Goal: Use online tool/utility: Utilize a website feature to perform a specific function

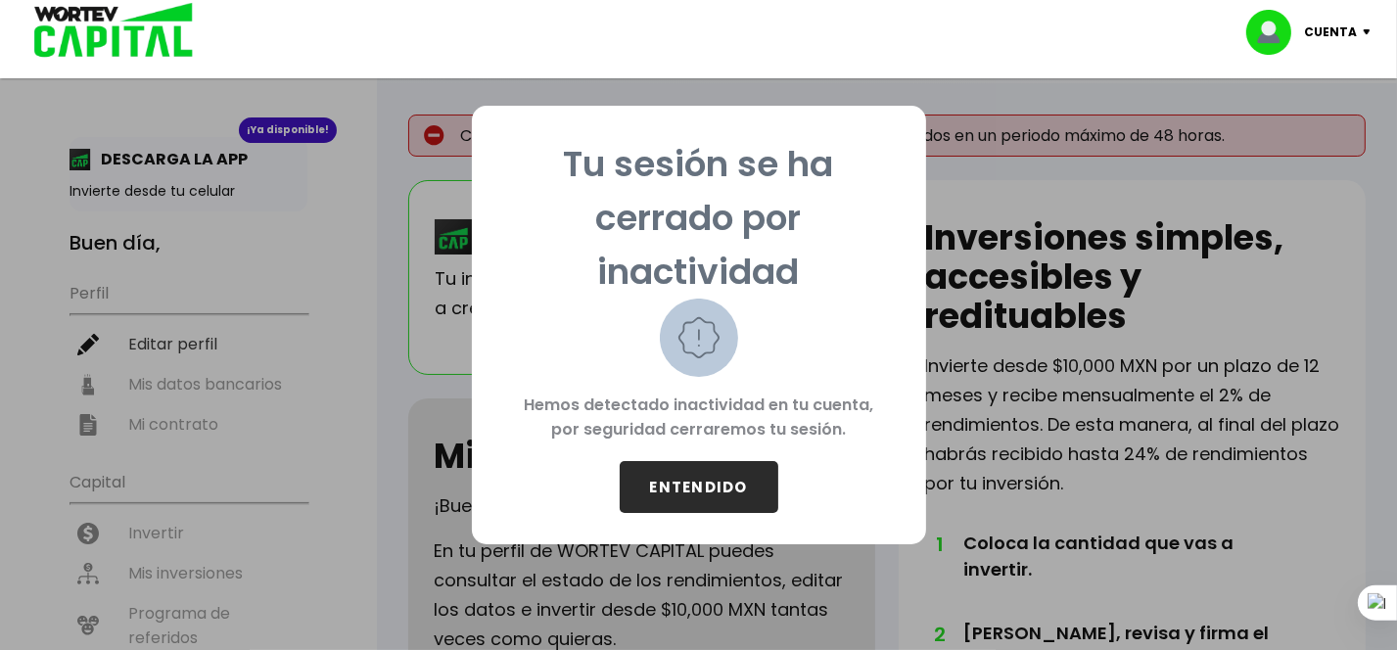
click at [712, 487] on button "ENTENDIDO" at bounding box center [699, 487] width 159 height 52
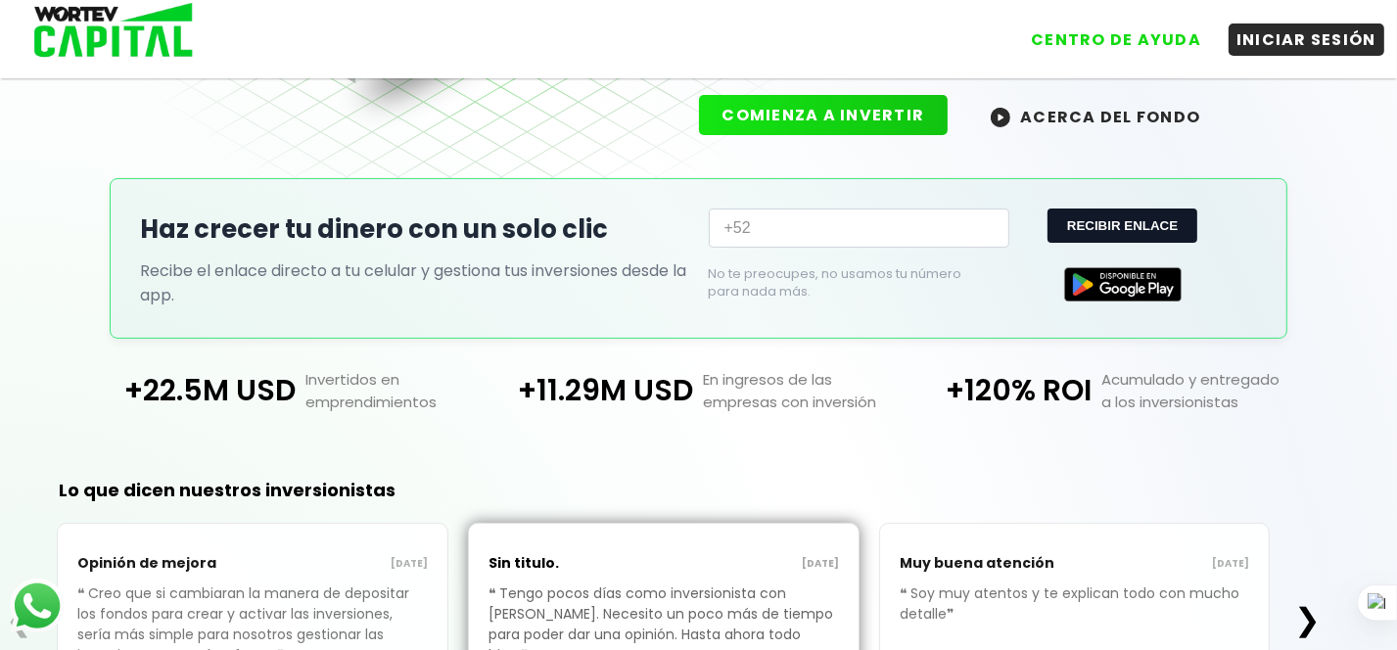
scroll to position [314, 0]
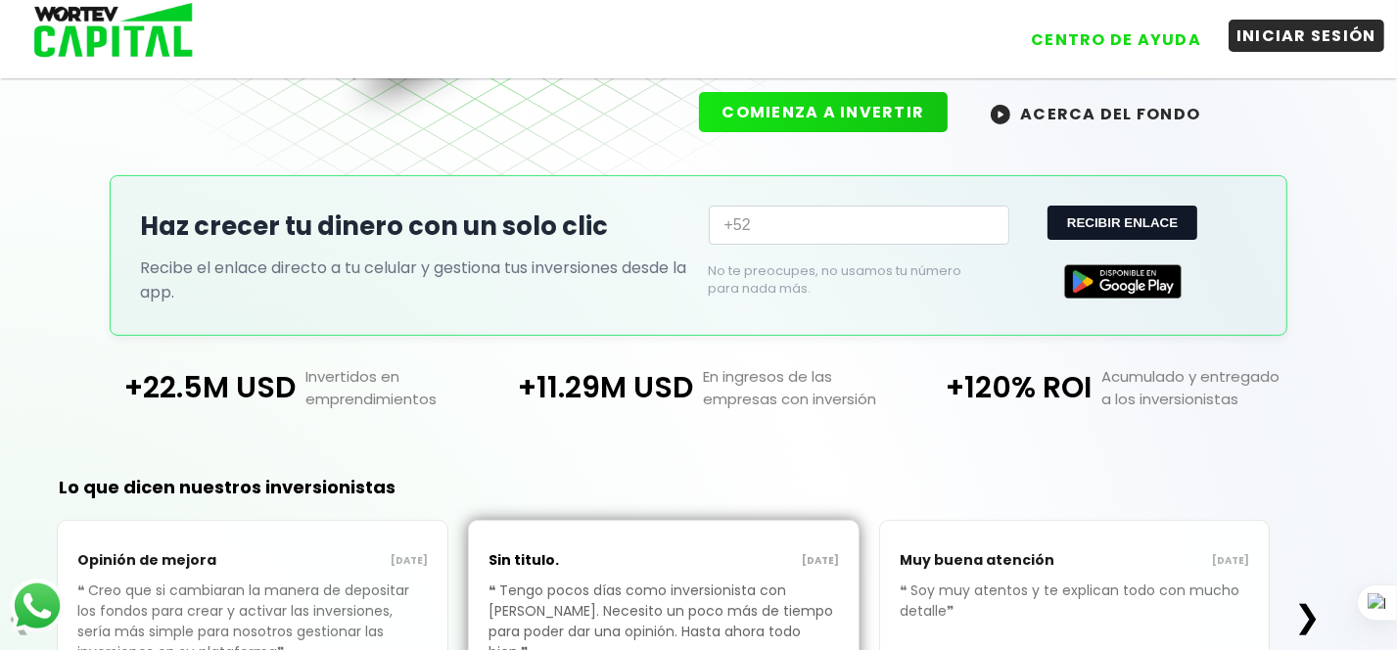
click at [1310, 36] on button "INICIAR SESIÓN" at bounding box center [1307, 36] width 156 height 32
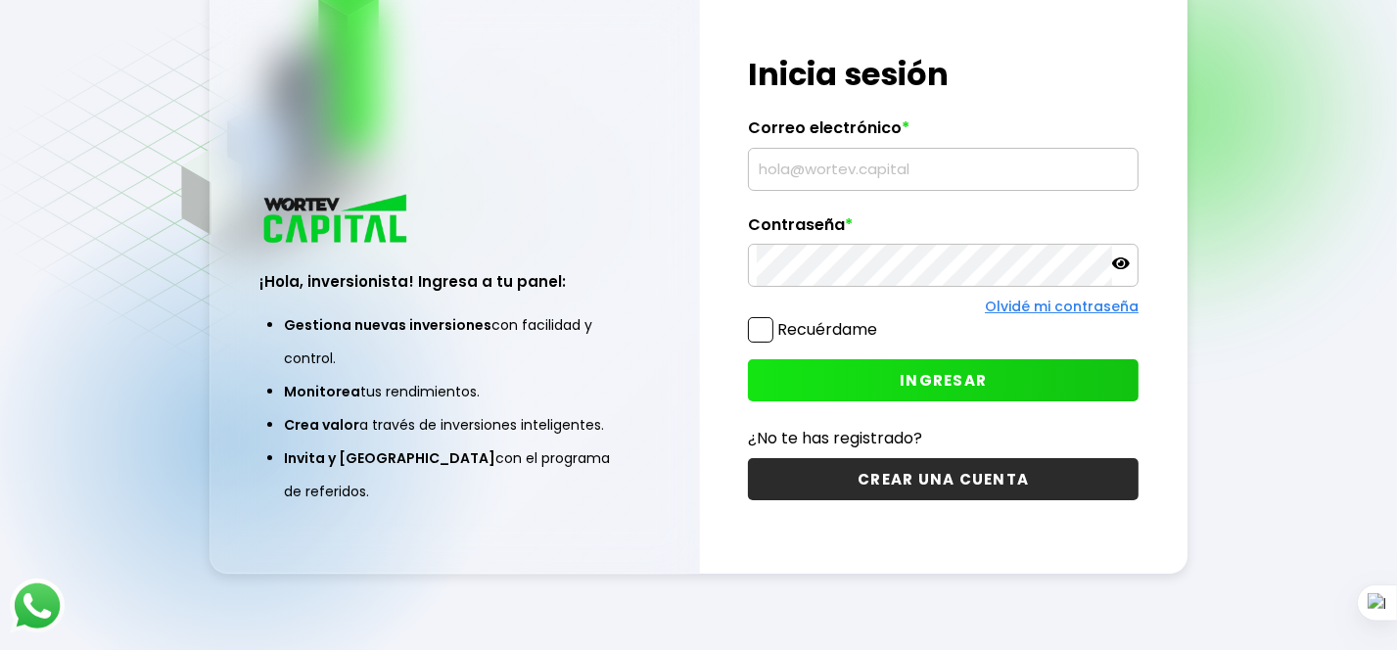
type input "[EMAIL_ADDRESS][DOMAIN_NAME]"
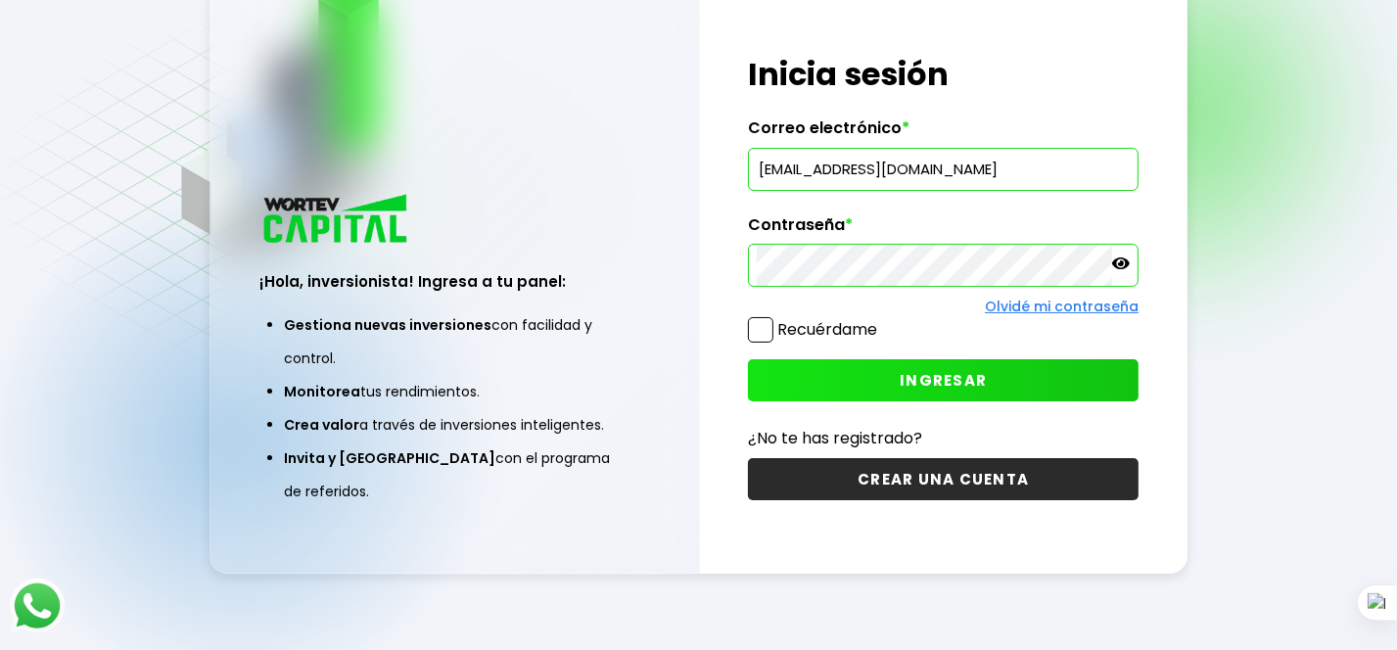
click at [757, 334] on span at bounding box center [760, 329] width 25 height 25
click at [881, 320] on input "Recuérdame" at bounding box center [881, 320] width 0 height 0
click at [864, 370] on button "INGRESAR" at bounding box center [943, 380] width 391 height 42
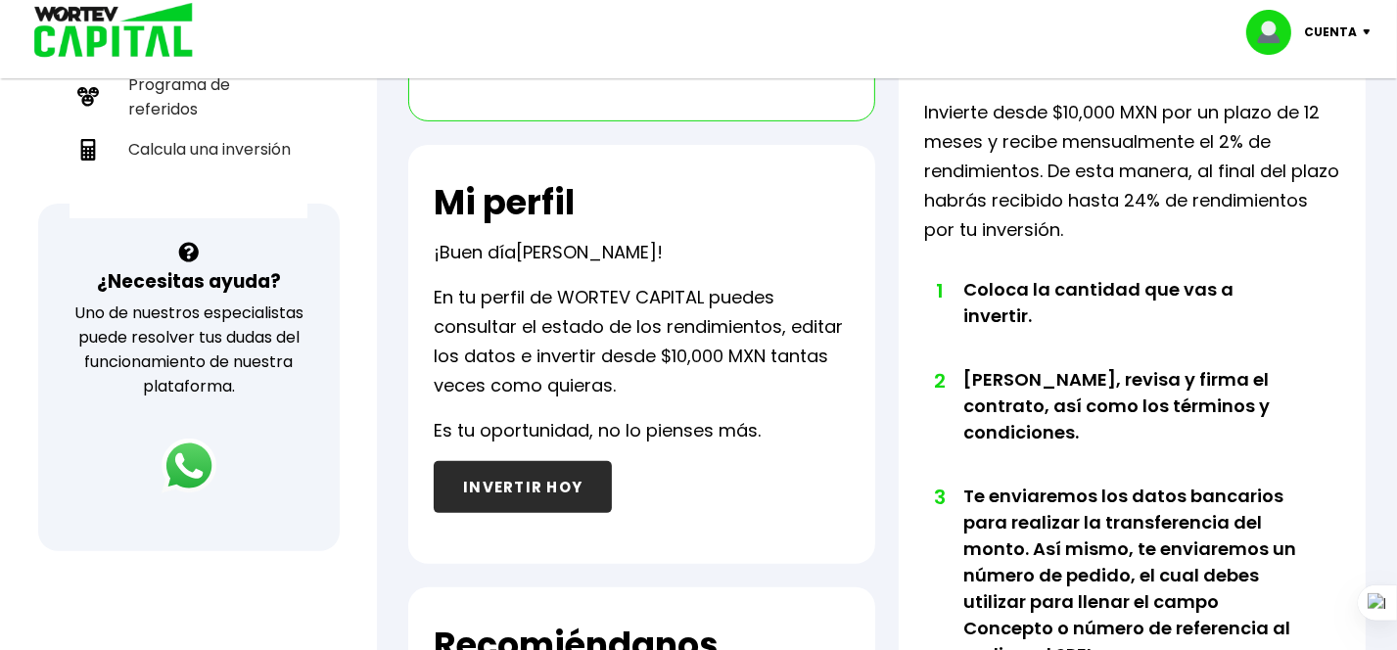
scroll to position [303, 0]
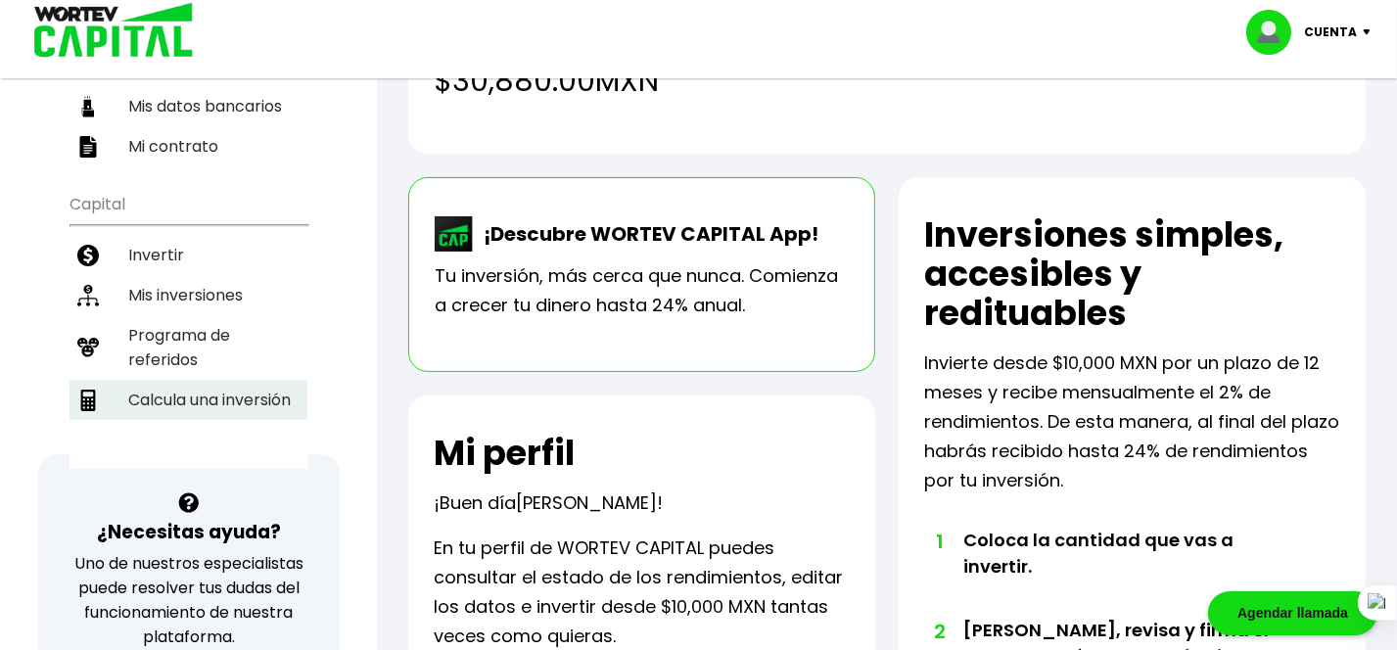
click at [256, 380] on li "Calcula una inversión" at bounding box center [189, 400] width 238 height 40
select select "1"
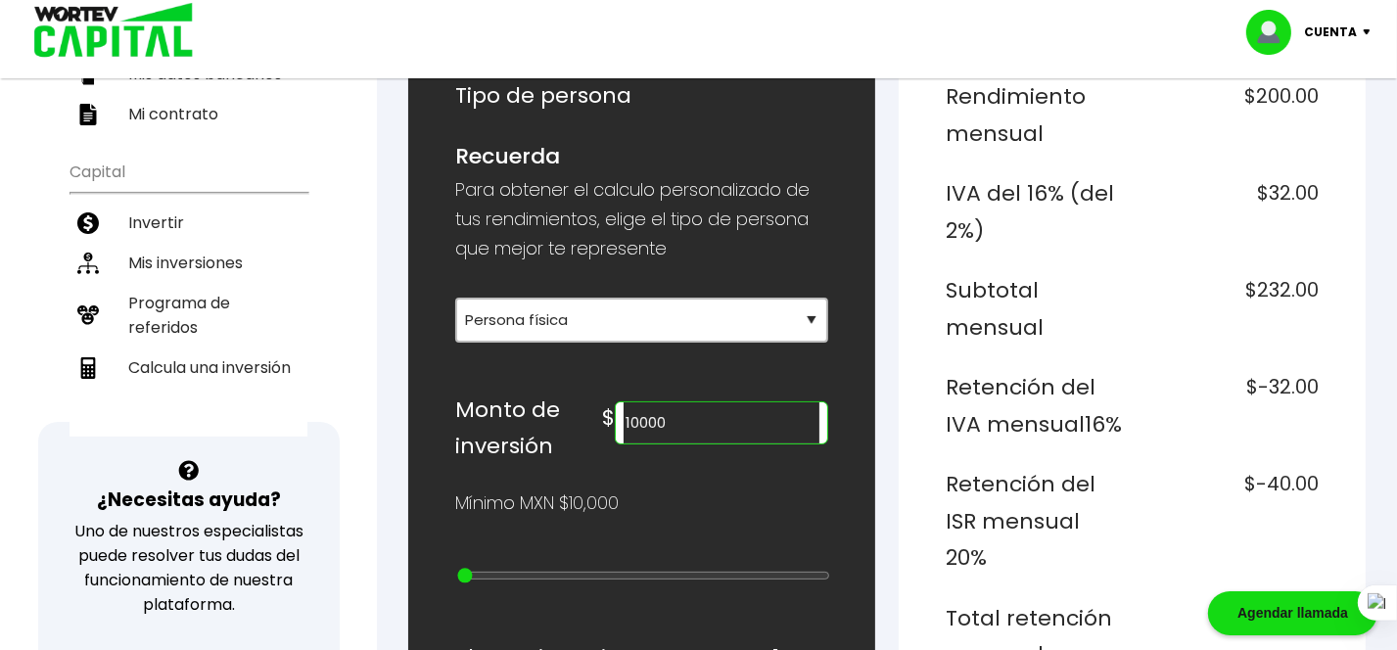
scroll to position [337, 0]
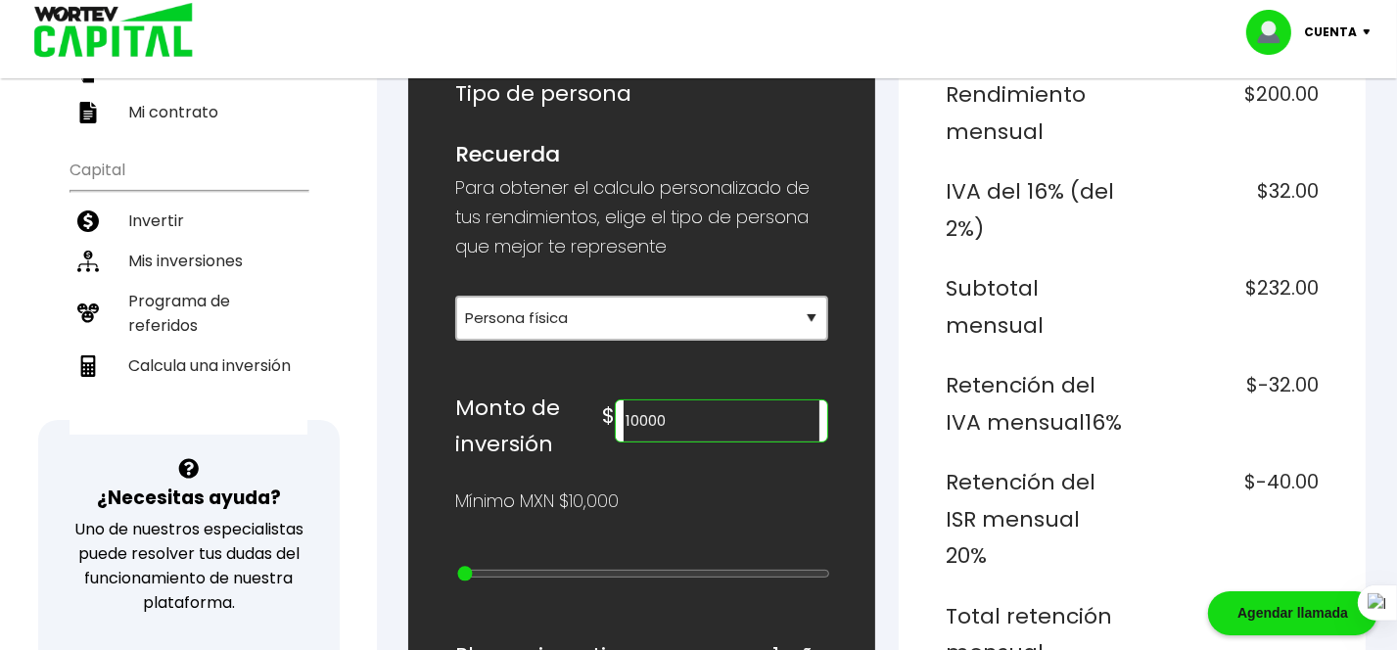
drag, startPoint x: 716, startPoint y: 420, endPoint x: 501, endPoint y: 394, distance: 216.0
click at [501, 394] on div "Monto de inversión $ 10000" at bounding box center [641, 426] width 373 height 73
click at [727, 498] on div "Mínimo MXN $10,000" at bounding box center [641, 501] width 373 height 29
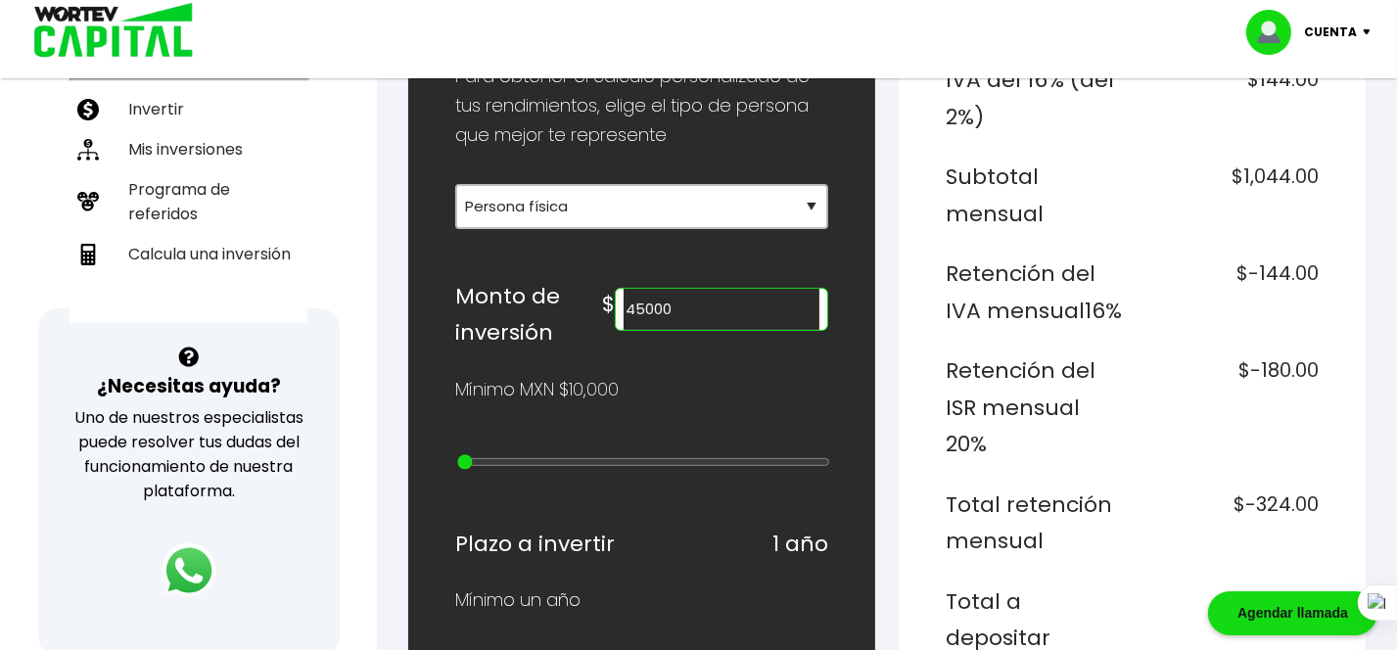
scroll to position [390, 0]
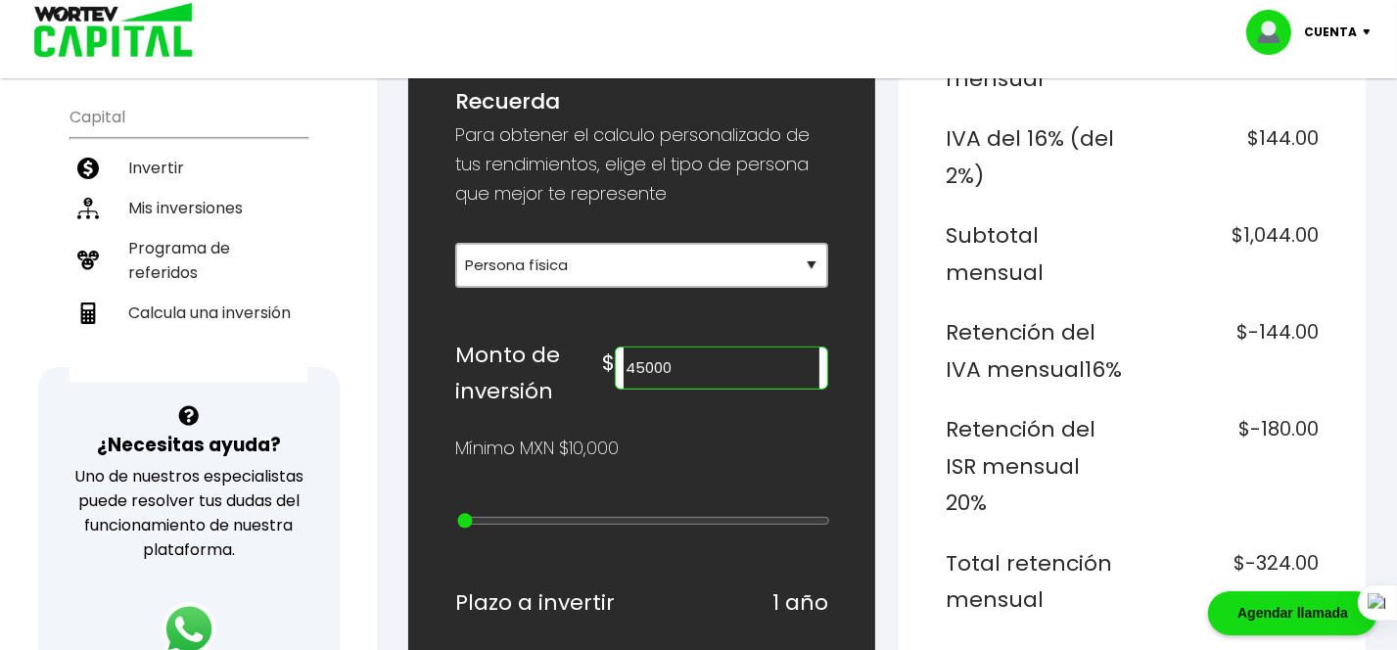
drag, startPoint x: 717, startPoint y: 359, endPoint x: 440, endPoint y: 341, distance: 277.7
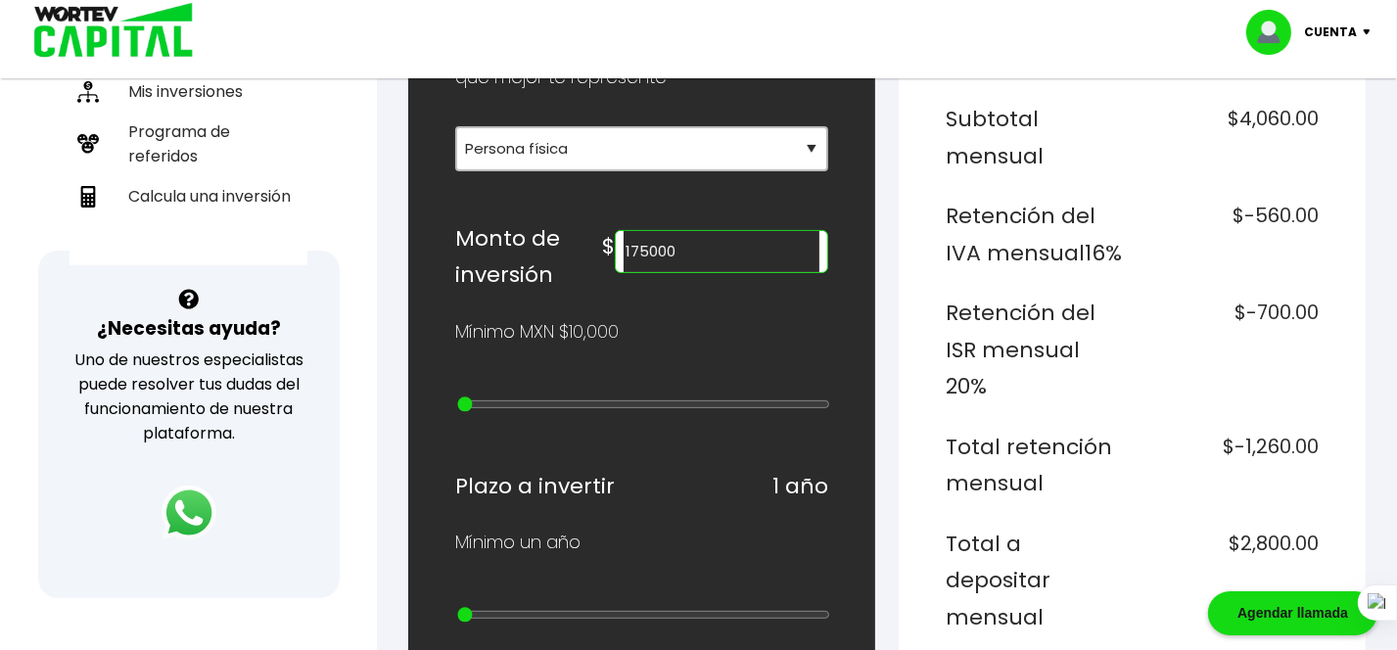
scroll to position [507, 0]
type input "200000"
